Goal: Task Accomplishment & Management: Complete application form

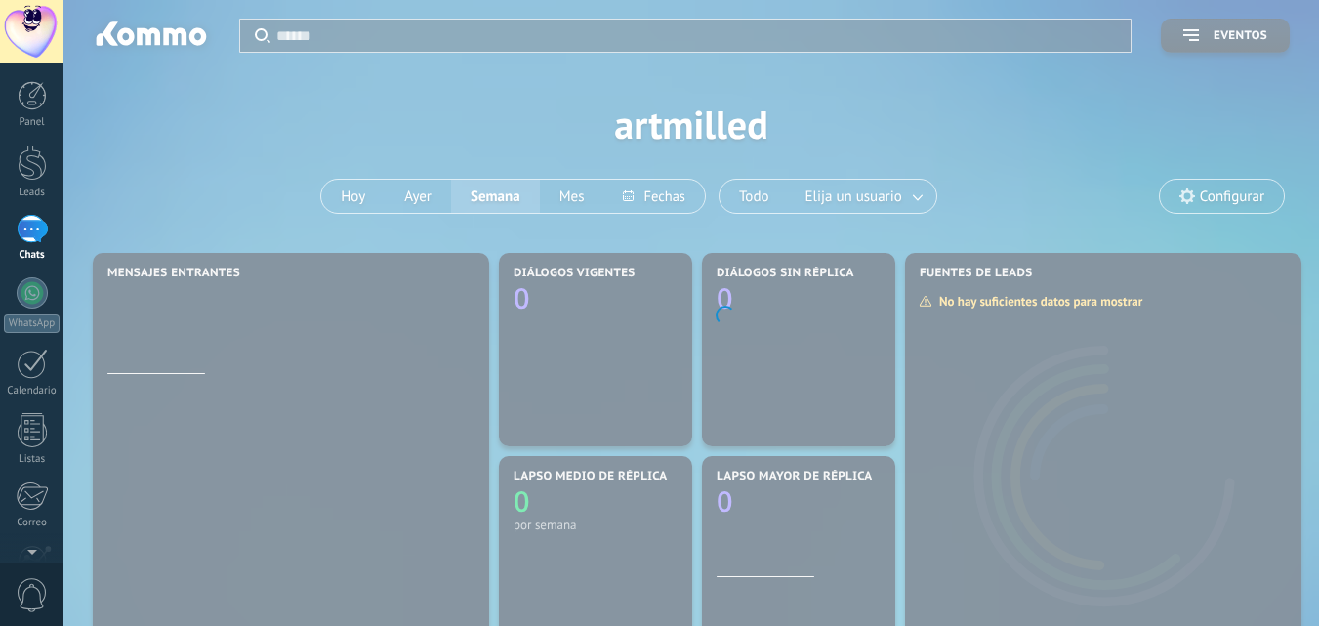
click at [28, 608] on div at bounding box center [32, 625] width 33 height 34
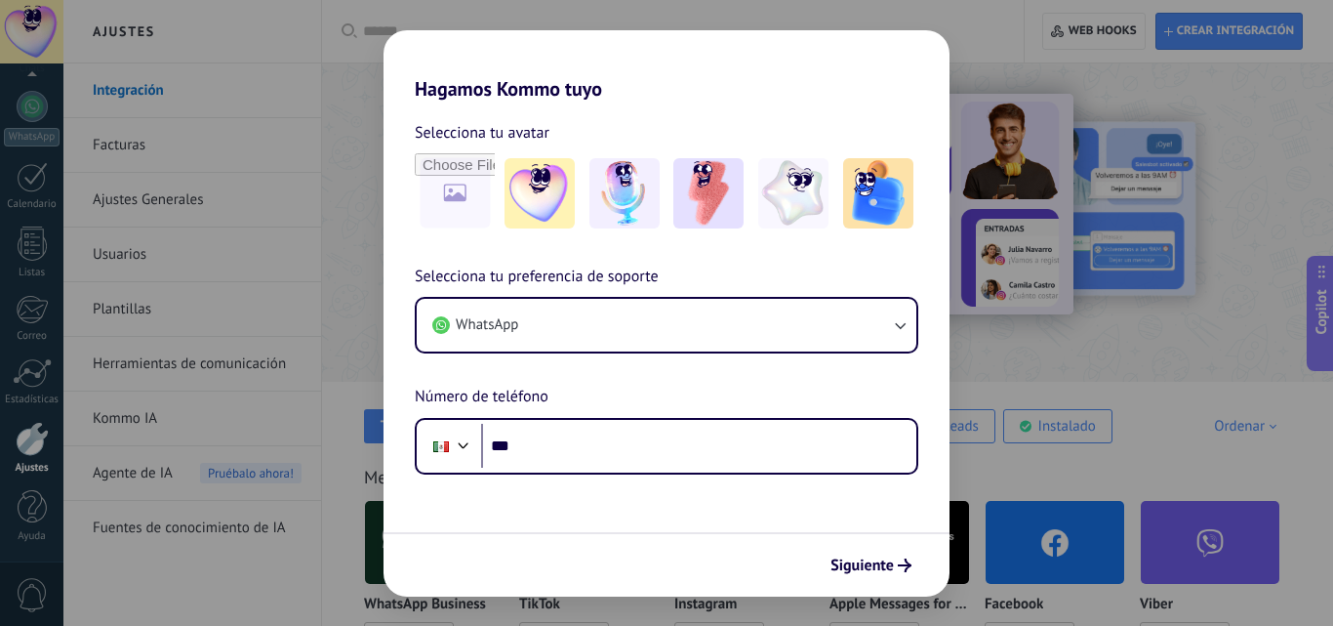
click at [1022, 45] on div "Hagamos Kommo tuyo Selecciona tu avatar Selecciona tu preferencia de soporte Wh…" at bounding box center [666, 313] width 1333 height 626
click at [904, 565] on use "submit" at bounding box center [905, 565] width 14 height 14
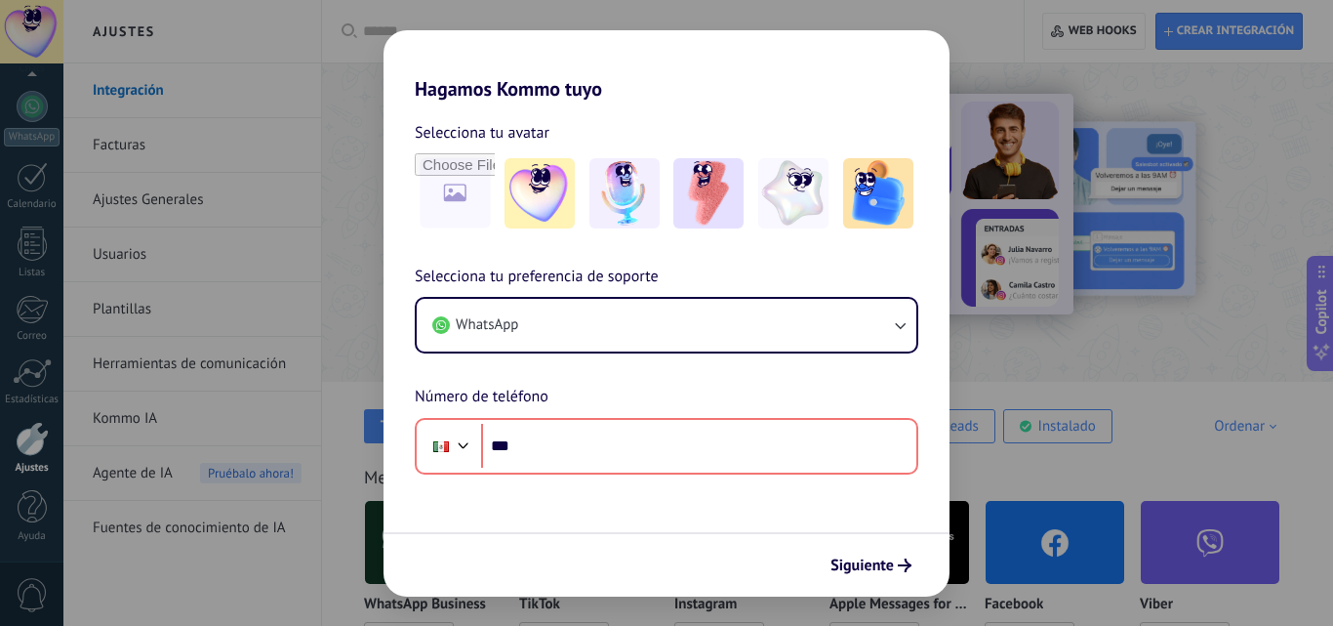
click at [53, 33] on div "Hagamos Kommo tuyo Selecciona tu avatar Selecciona tu preferencia de soporte Wh…" at bounding box center [666, 313] width 1333 height 626
click at [37, 34] on div "Hagamos Kommo tuyo Selecciona tu avatar Selecciona tu preferencia de soporte Wh…" at bounding box center [666, 313] width 1333 height 626
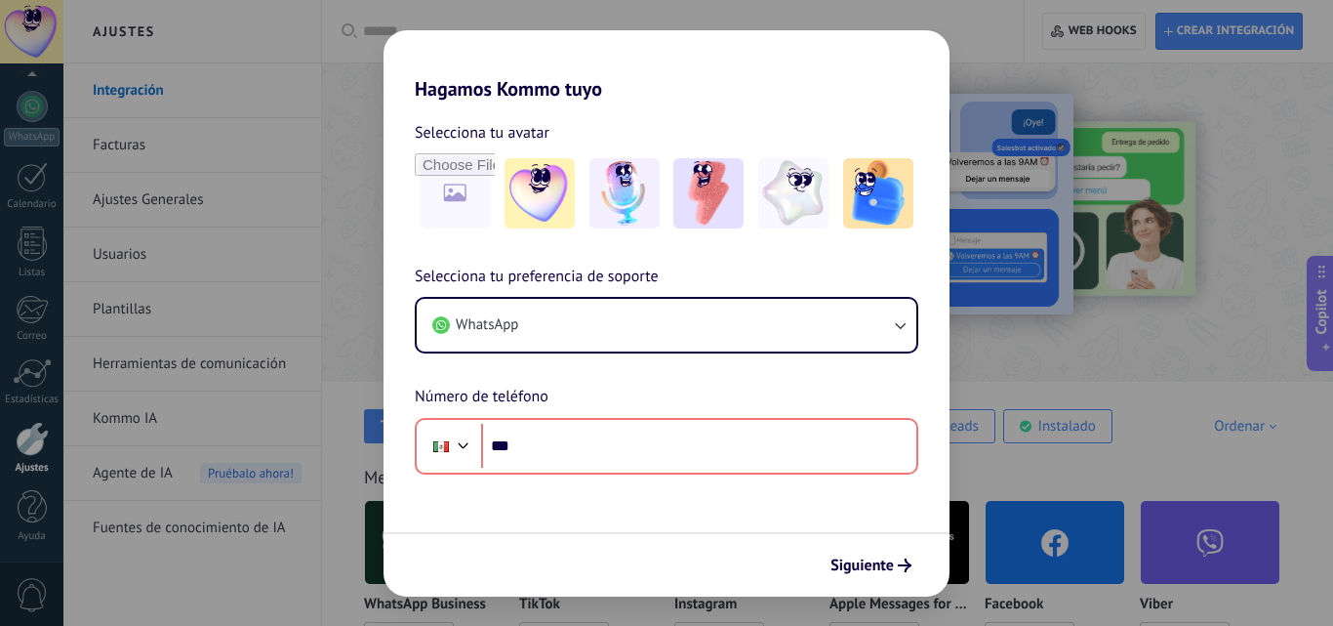
click at [52, 22] on div "Hagamos Kommo tuyo Selecciona tu avatar Selecciona tu preferencia de soporte Wh…" at bounding box center [666, 313] width 1333 height 626
click at [853, 16] on div "Hagamos Kommo tuyo Selecciona tu avatar Selecciona tu preferencia de soporte Wh…" at bounding box center [666, 313] width 1333 height 626
click at [905, 564] on icon "submit" at bounding box center [905, 565] width 14 height 14
click at [671, 14] on div "Hagamos Kommo tuyo Selecciona tu avatar Selecciona tu preferencia de soporte Wh…" at bounding box center [666, 313] width 1333 height 626
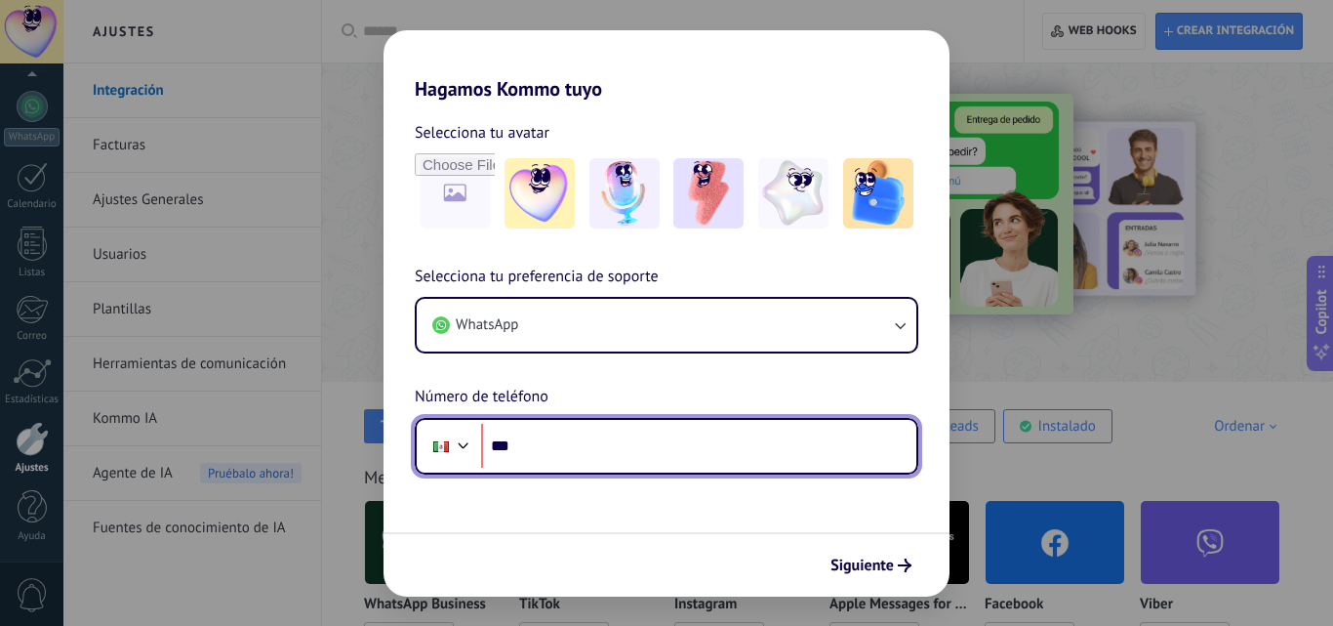
click at [704, 443] on input "***" at bounding box center [698, 446] width 435 height 45
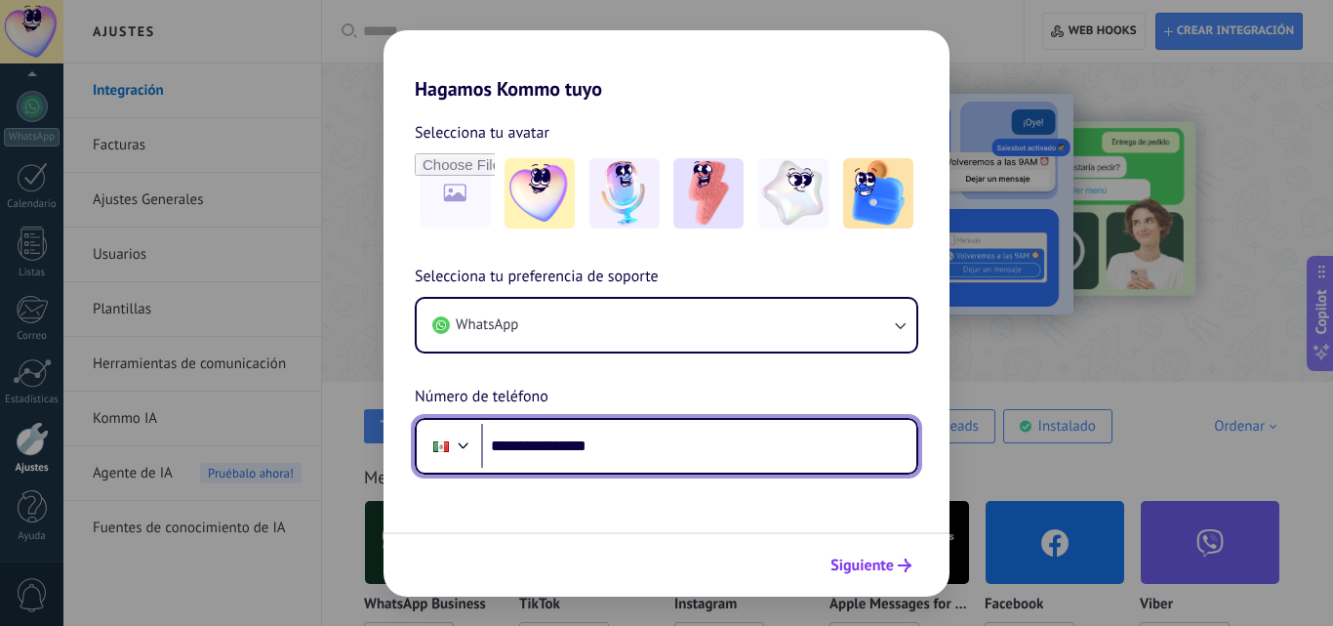
type input "**********"
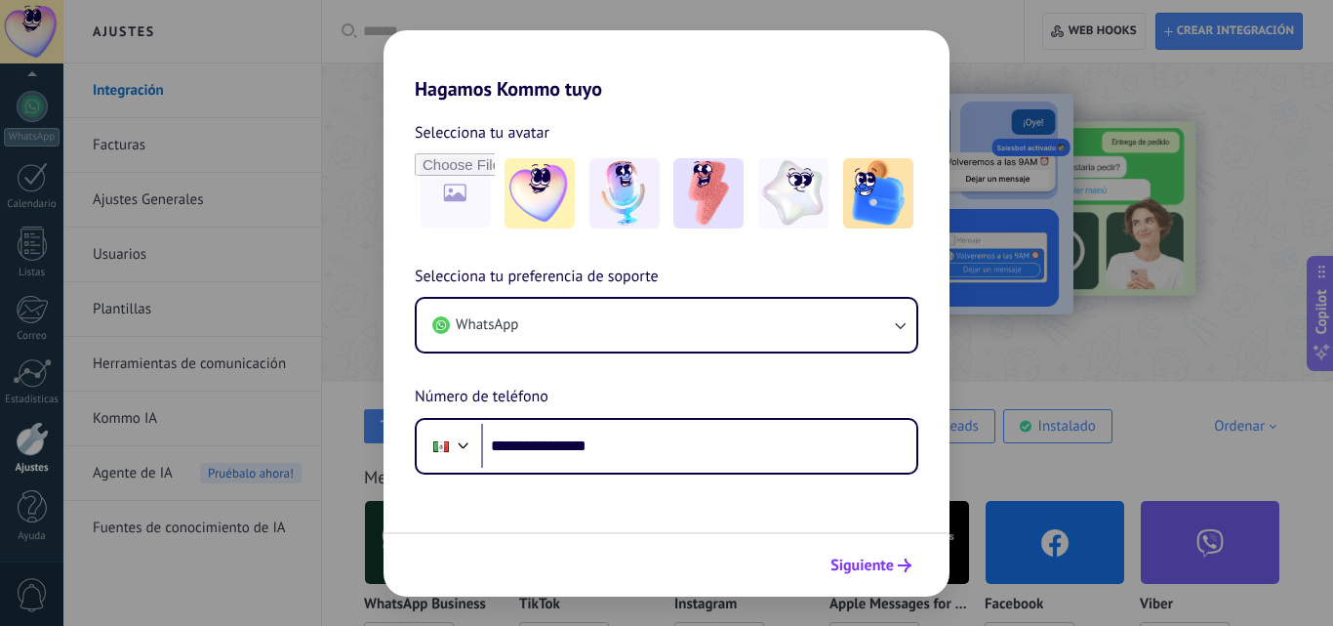
click at [897, 563] on span "Siguiente" at bounding box center [871, 565] width 81 height 14
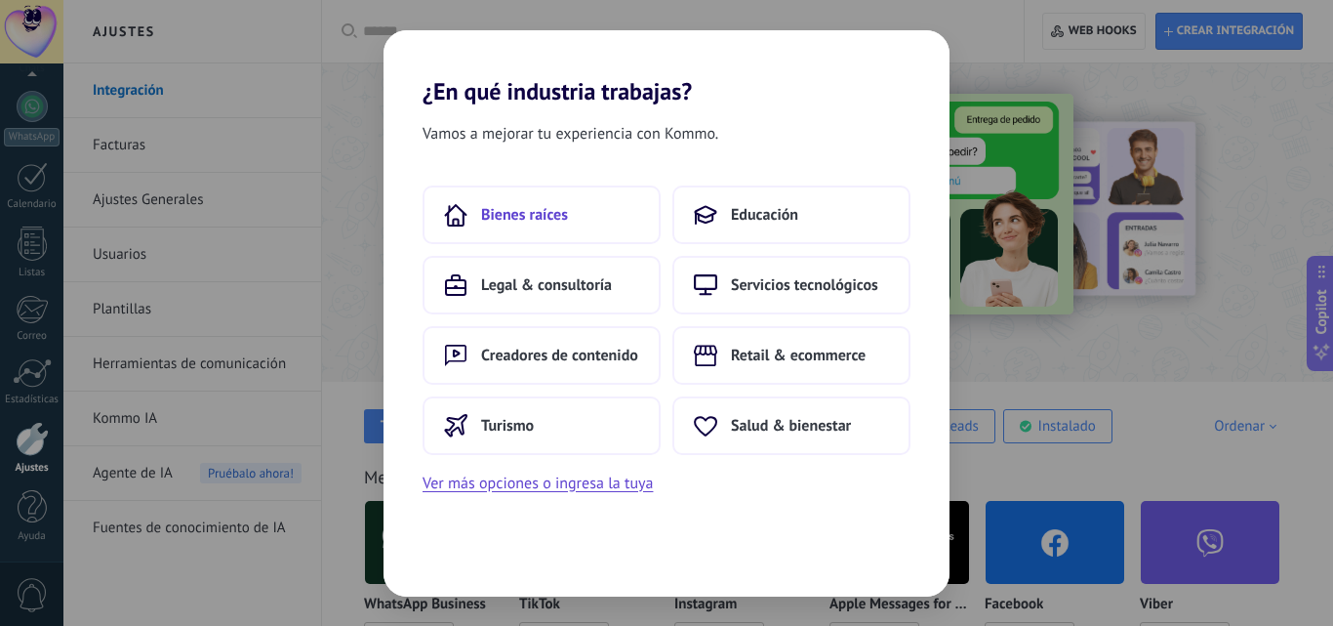
click at [520, 219] on span "Bienes raíces" at bounding box center [524, 215] width 87 height 20
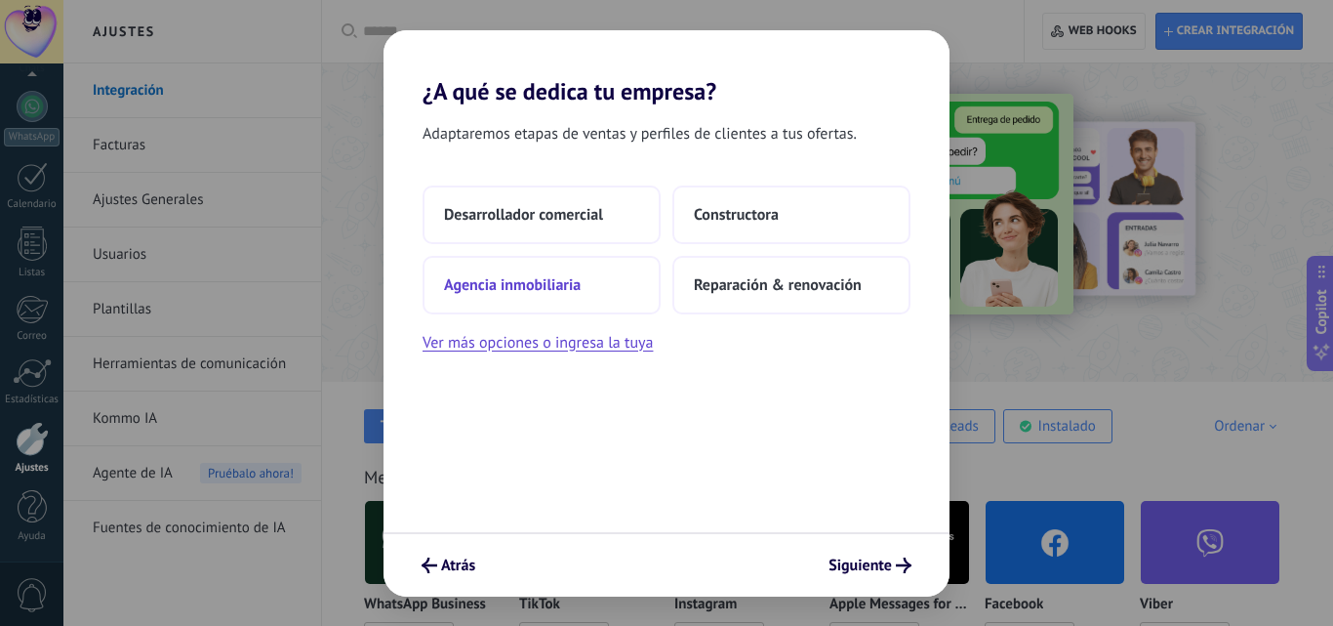
click at [585, 278] on button "Agencia inmobiliaria" at bounding box center [542, 285] width 238 height 59
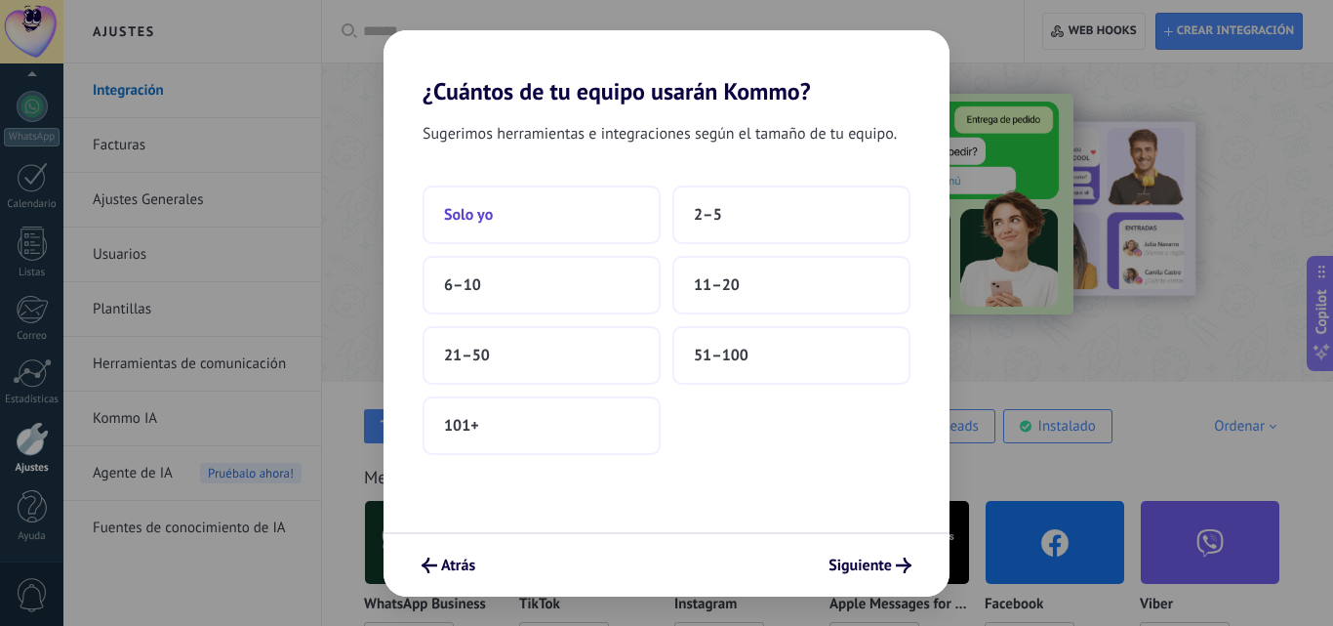
click at [557, 214] on button "Solo yo" at bounding box center [542, 214] width 238 height 59
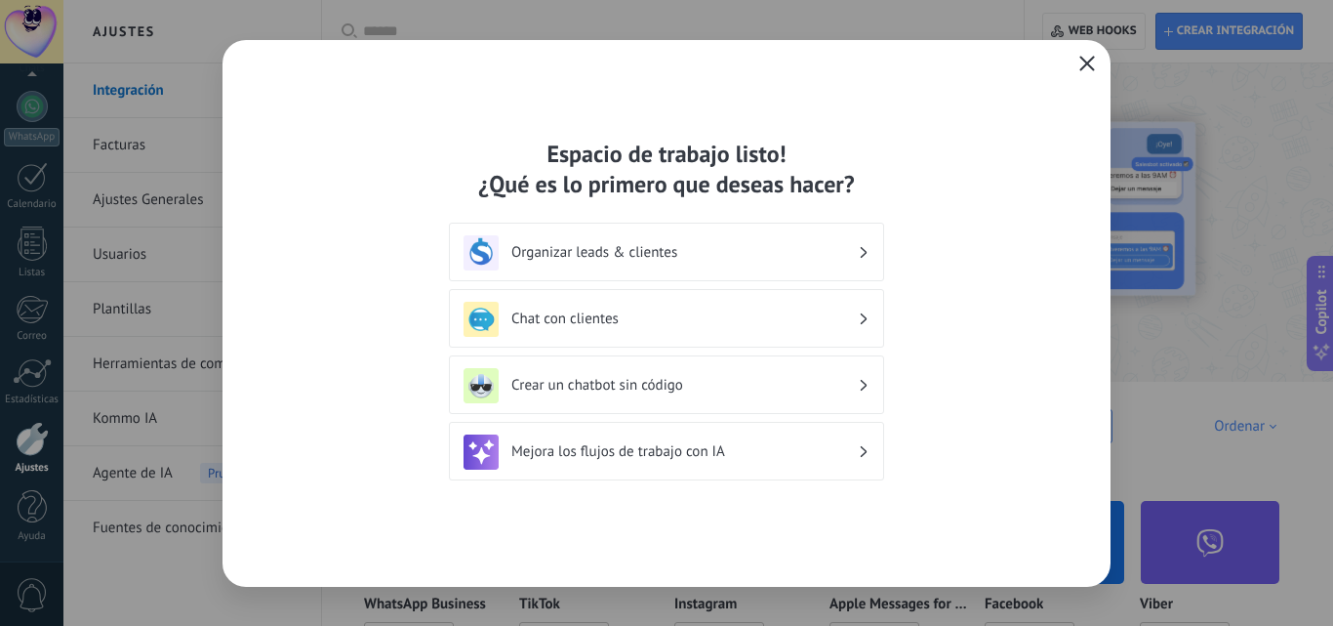
click at [1083, 65] on icon "button" at bounding box center [1087, 64] width 16 height 16
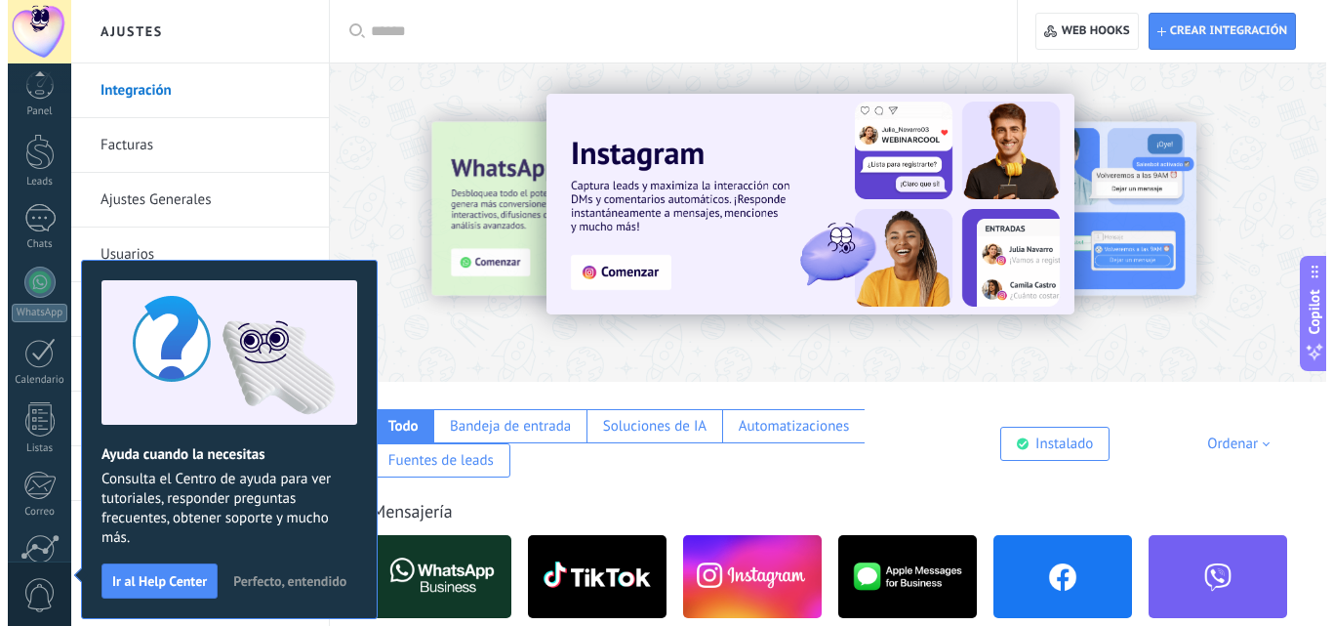
scroll to position [186, 0]
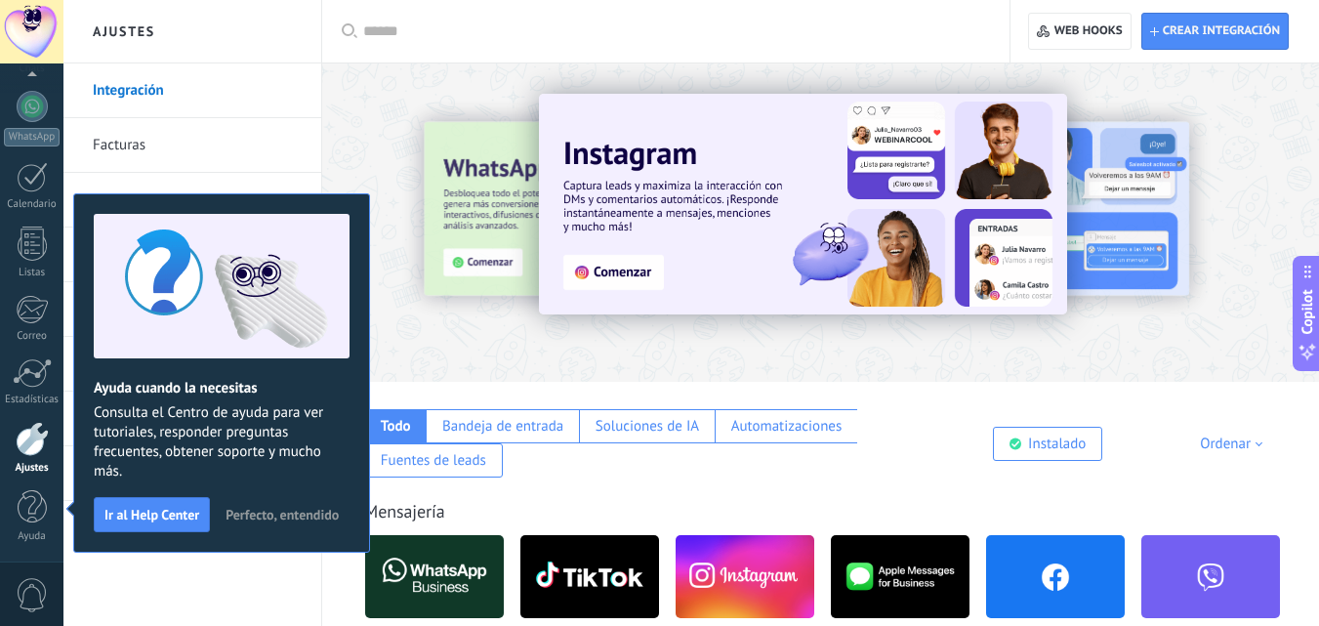
click at [22, 34] on div at bounding box center [31, 31] width 63 height 63
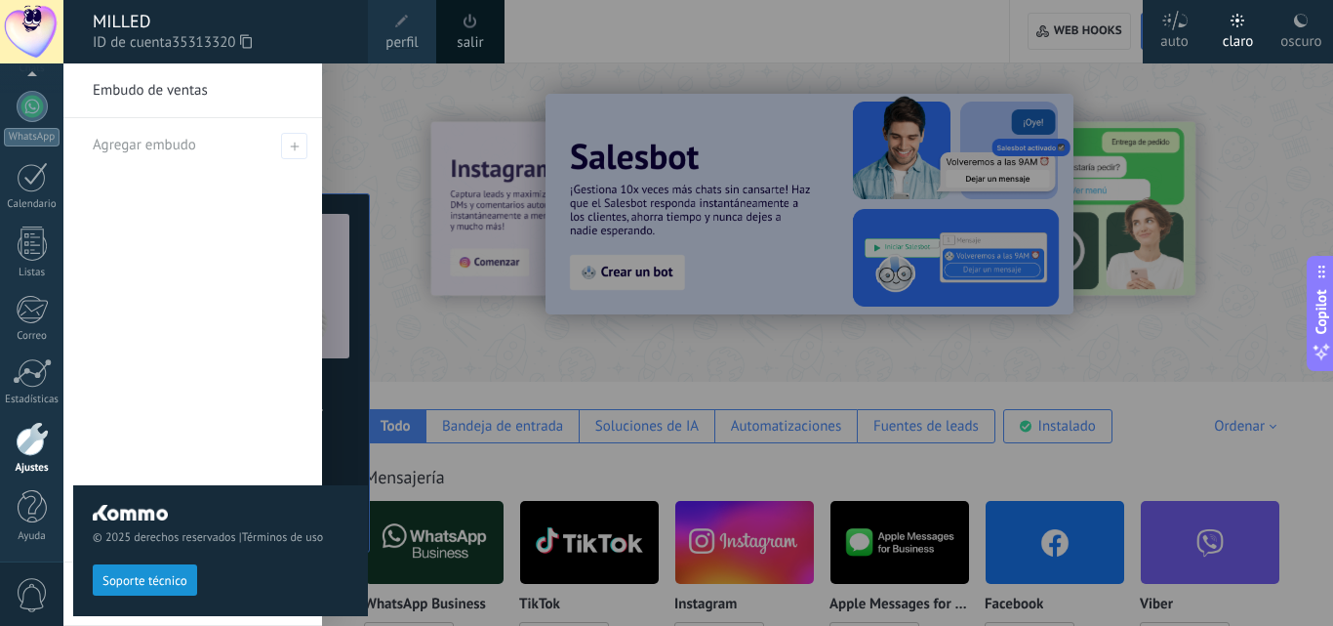
click at [607, 23] on div at bounding box center [729, 313] width 1333 height 626
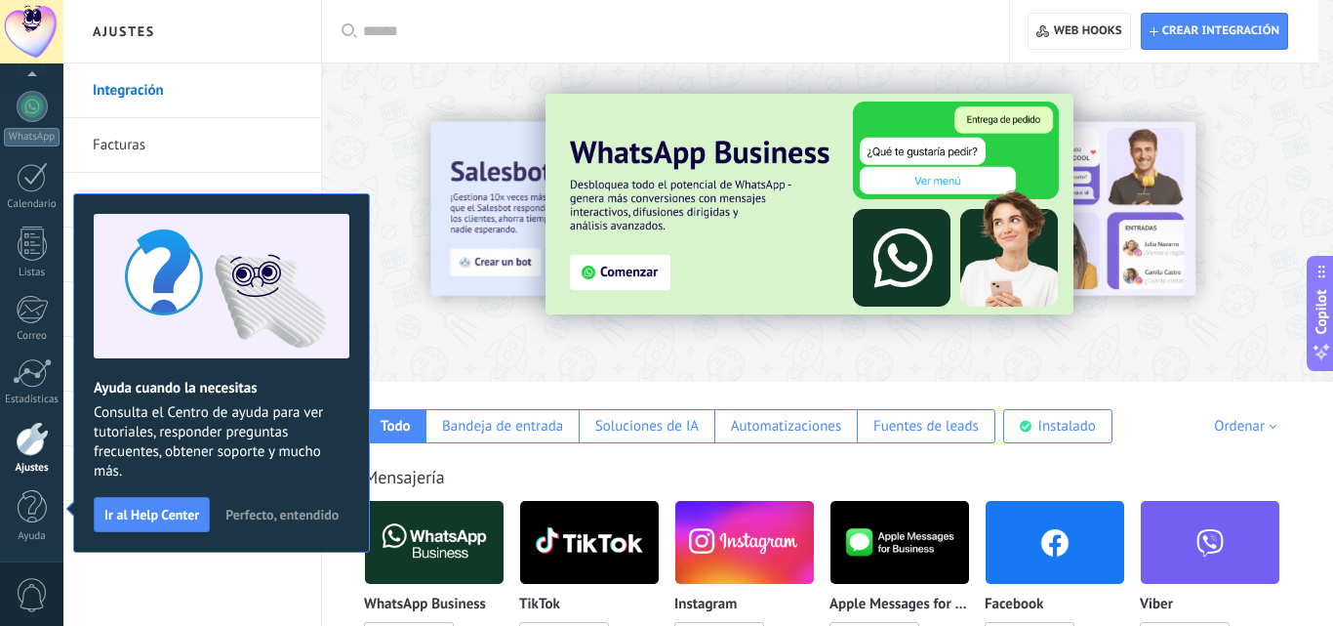
click at [50, 27] on div at bounding box center [31, 31] width 63 height 63
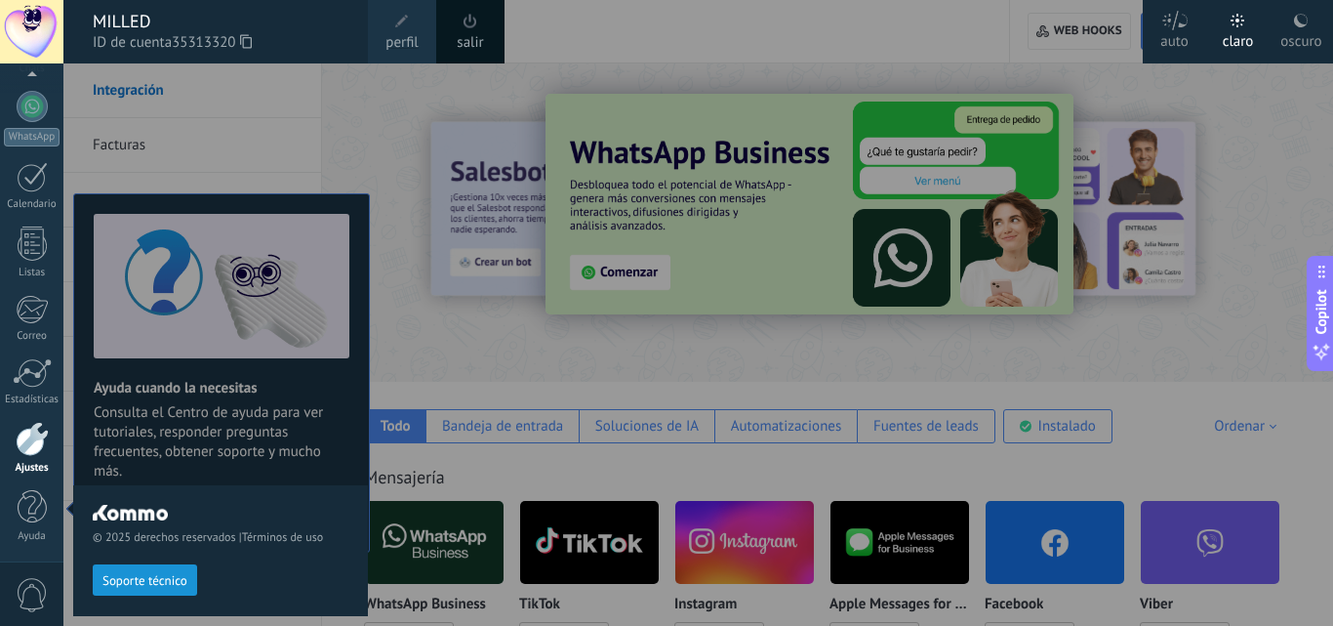
click at [479, 37] on link "salir" at bounding box center [470, 42] width 26 height 21
